Goal: Task Accomplishment & Management: Use online tool/utility

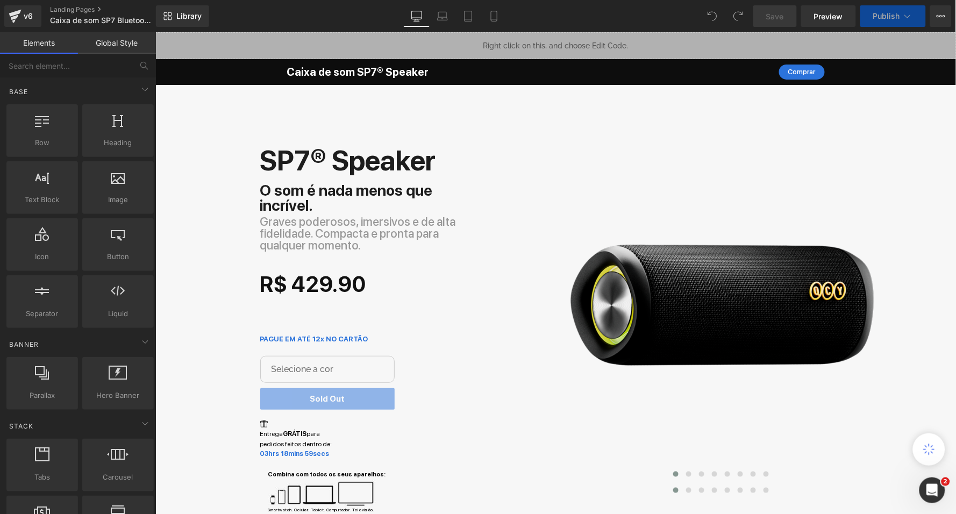
select select "Azul"
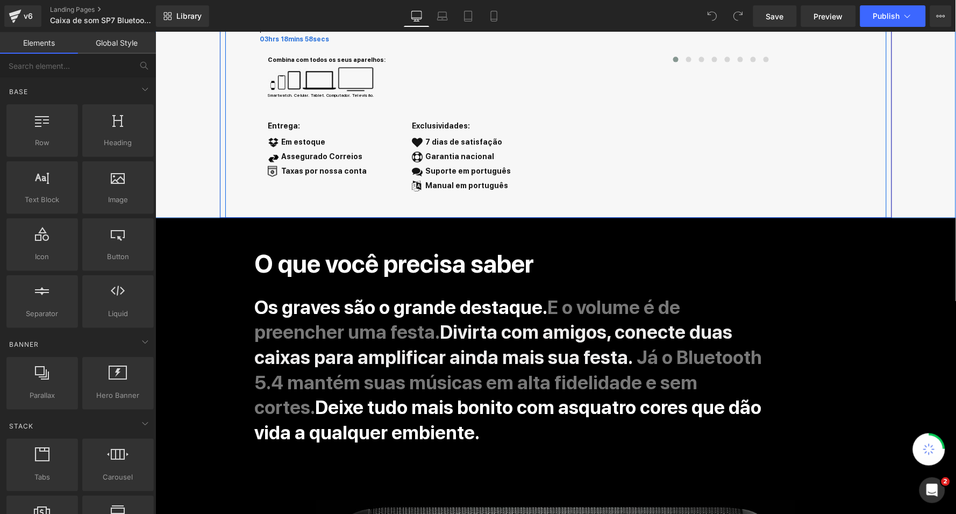
scroll to position [625, 0]
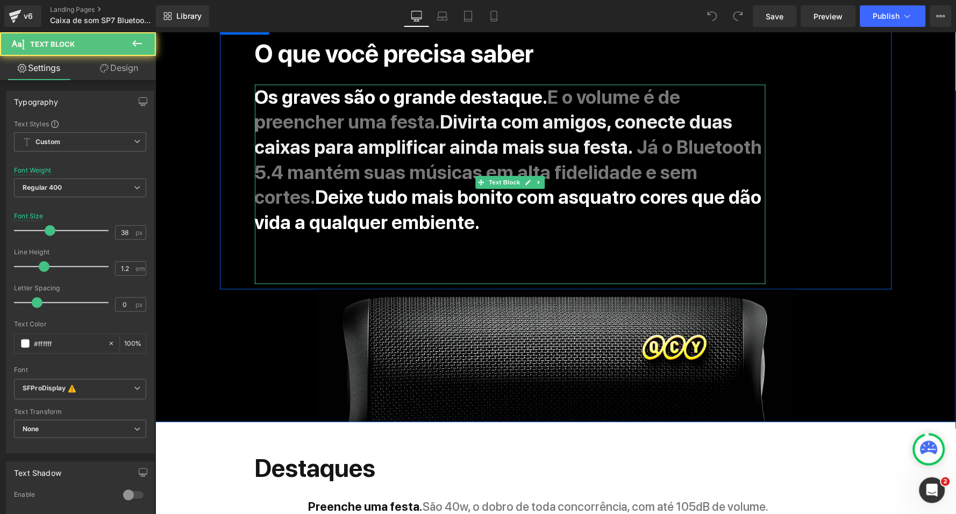
click at [383, 208] on span "quatro cores que dão vida a qualquer embiente." at bounding box center [507, 208] width 507 height 47
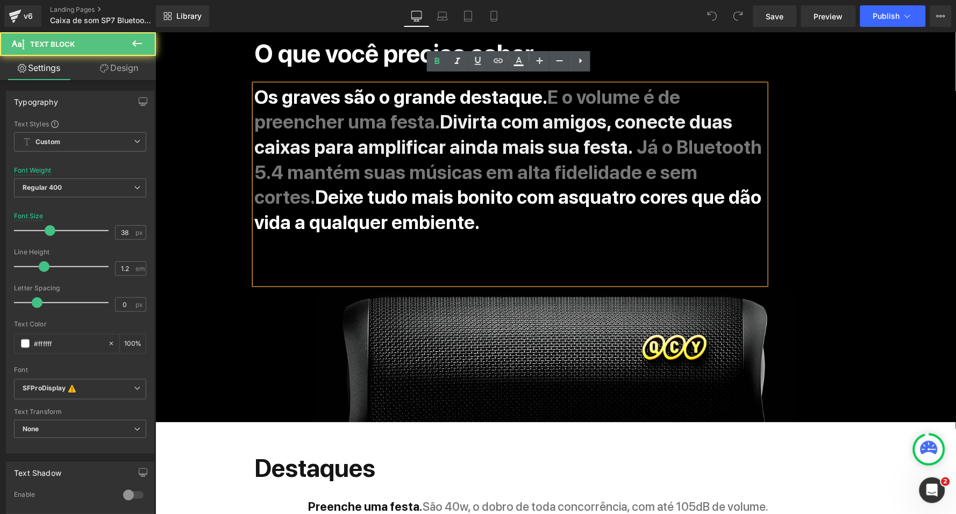
click at [383, 208] on span "quatro cores que dão vida a qualquer embiente." at bounding box center [507, 208] width 507 height 47
click at [332, 213] on span "quatro cores que dão vida a qualquer embiente." at bounding box center [507, 208] width 507 height 47
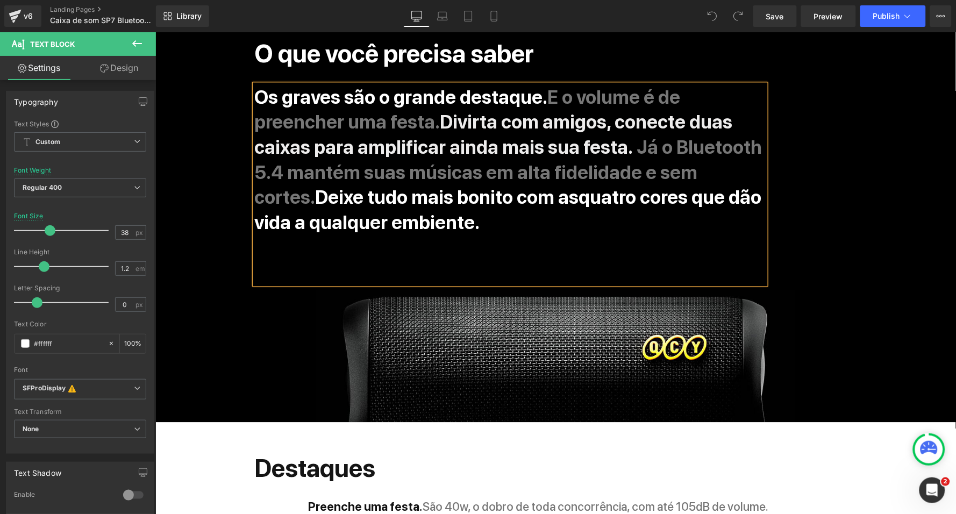
click at [332, 213] on span "quatro cores que dão vida a qualquer embiente." at bounding box center [507, 208] width 507 height 47
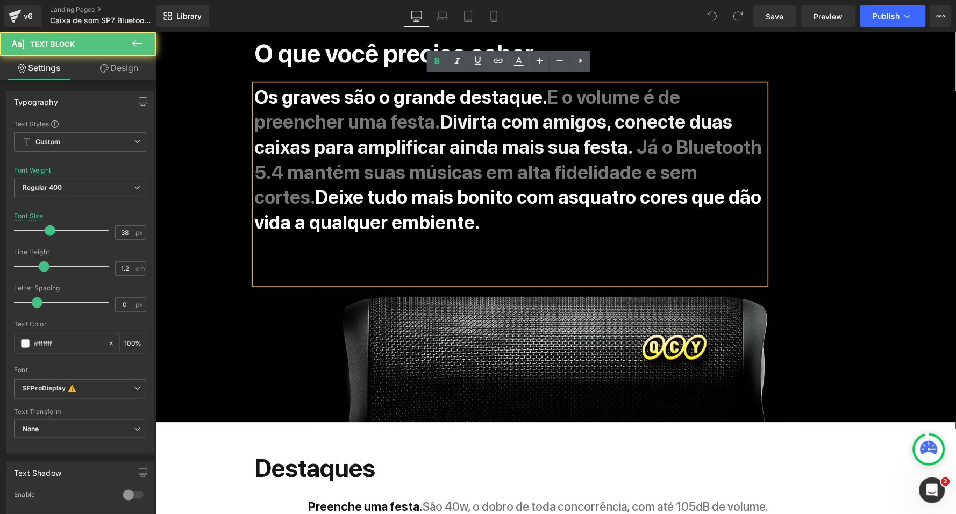
click at [332, 213] on span "quatro cores que dão vida a qualquer embiente." at bounding box center [507, 208] width 507 height 47
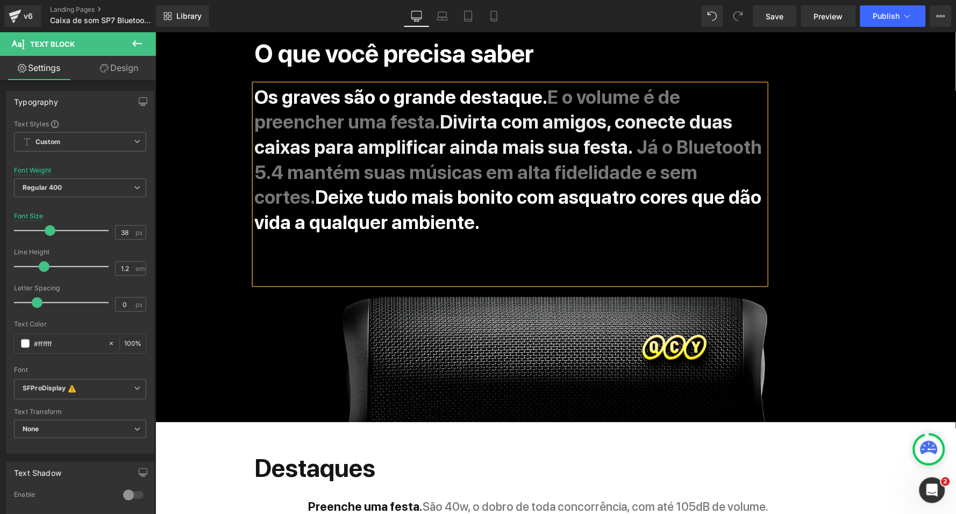
click at [873, 148] on div "O que você precisa saber Heading Os graves são o grande destaque. E o volume é …" at bounding box center [555, 153] width 672 height 270
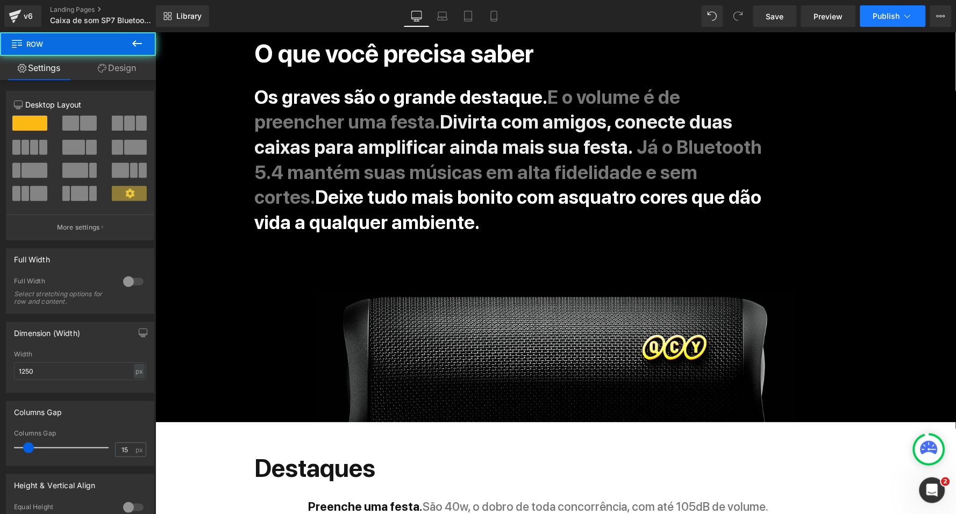
click at [876, 5] on button "Publish" at bounding box center [893, 16] width 66 height 22
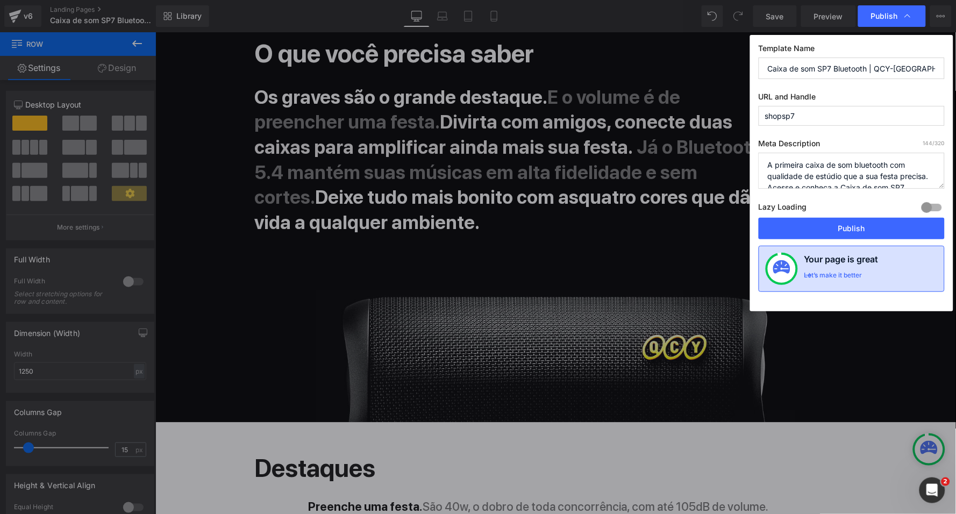
click at [827, 249] on div "Your page is great Let’s make it better" at bounding box center [852, 269] width 186 height 46
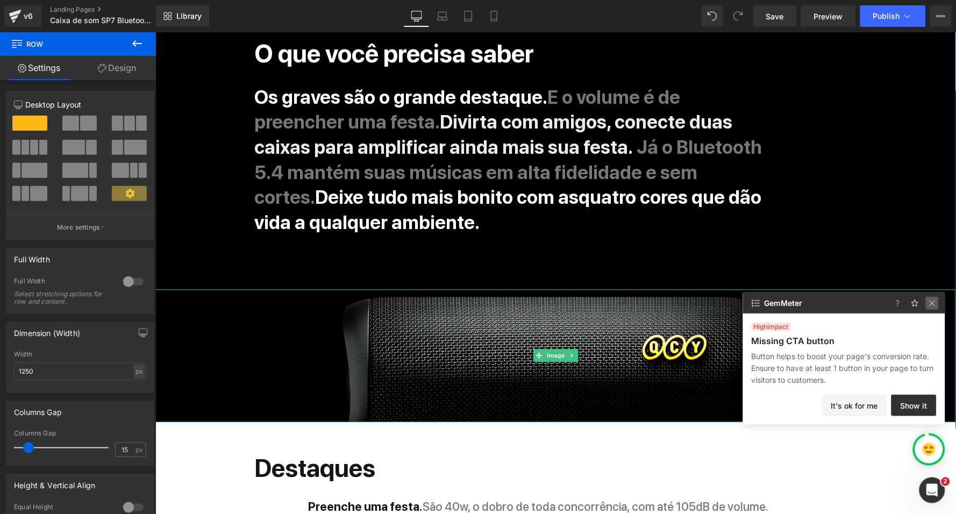
click at [930, 306] on img at bounding box center [932, 303] width 13 height 13
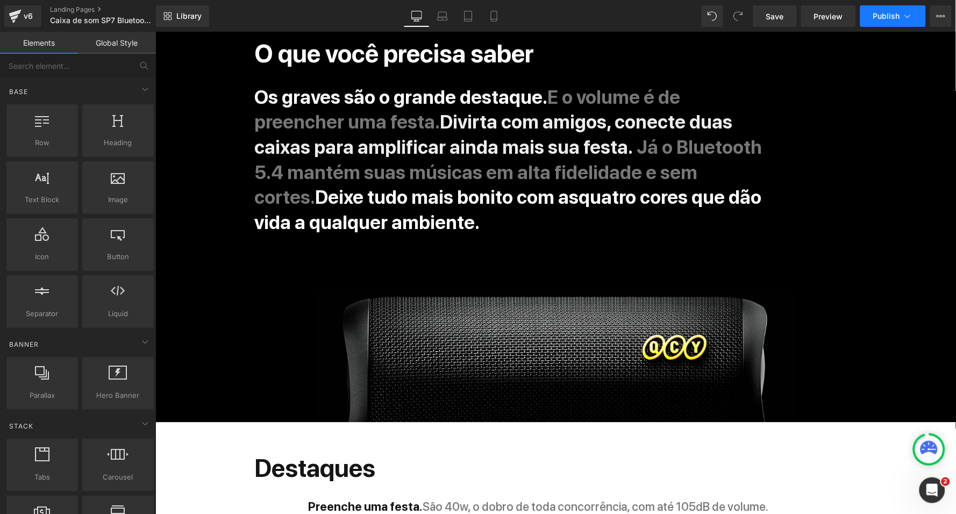
click at [904, 20] on icon at bounding box center [907, 16] width 11 height 11
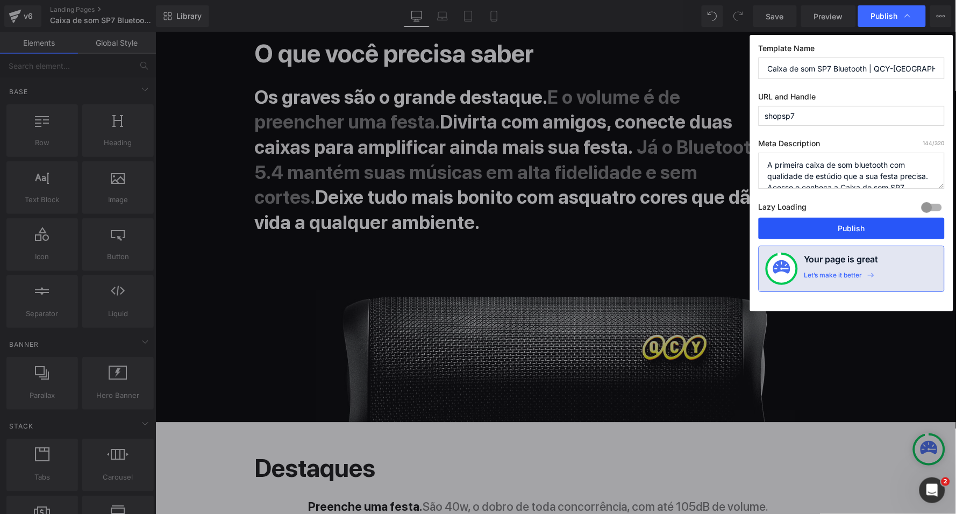
click at [844, 227] on button "Publish" at bounding box center [852, 229] width 186 height 22
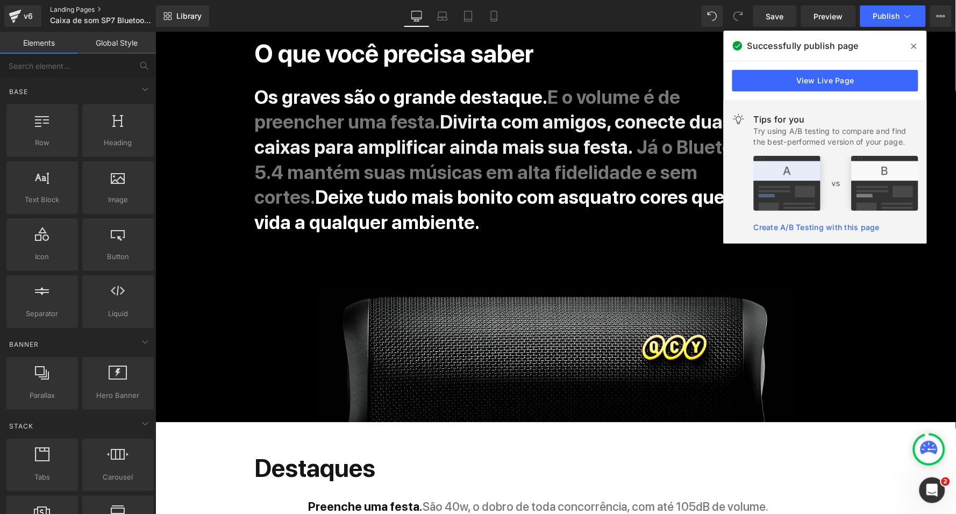
click at [53, 12] on link "Landing Pages" at bounding box center [112, 9] width 124 height 9
